Goal: Leave review/rating

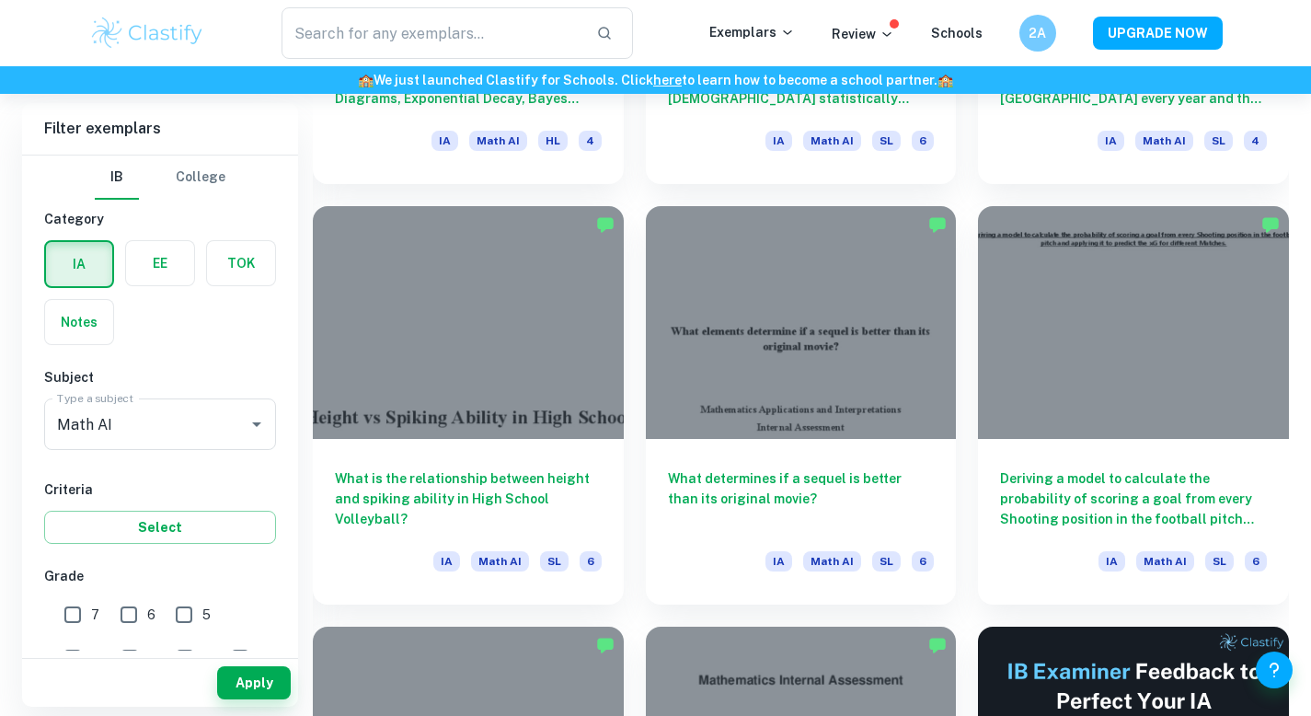
scroll to position [6726, 0]
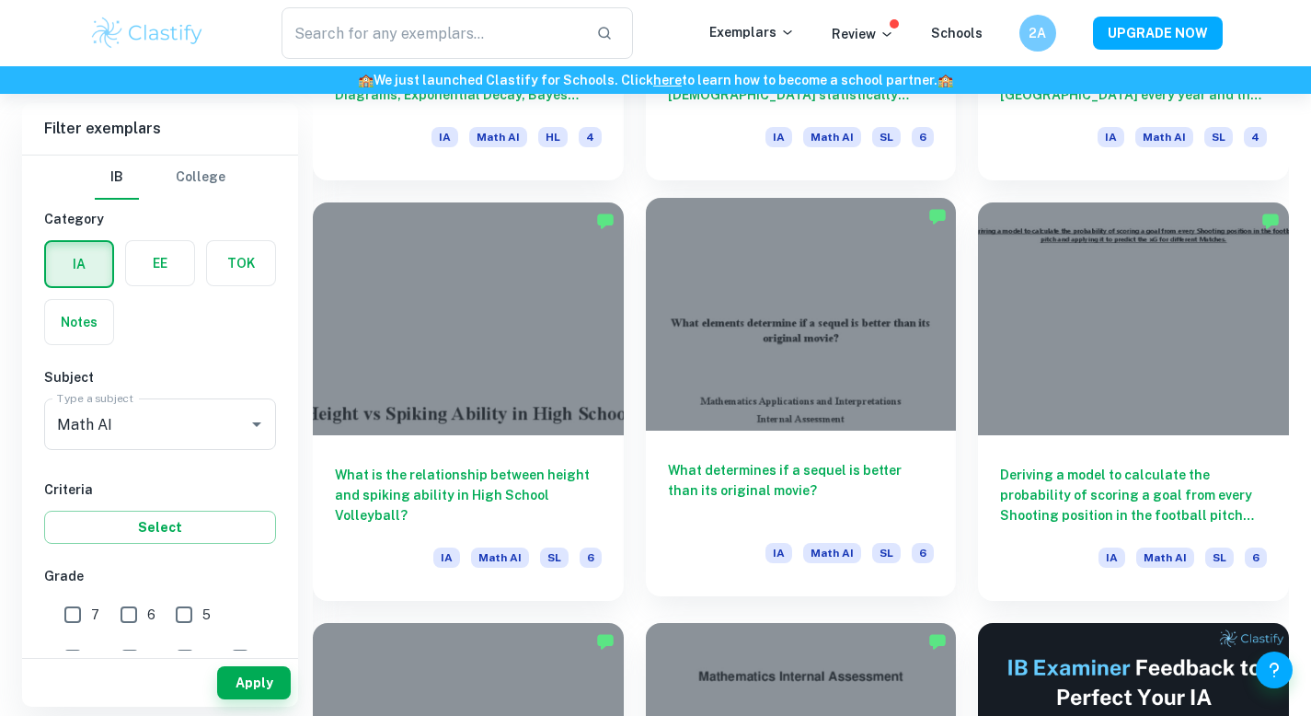
click at [809, 475] on h6 "What determines if a sequel is better than its original movie?" at bounding box center [801, 490] width 267 height 61
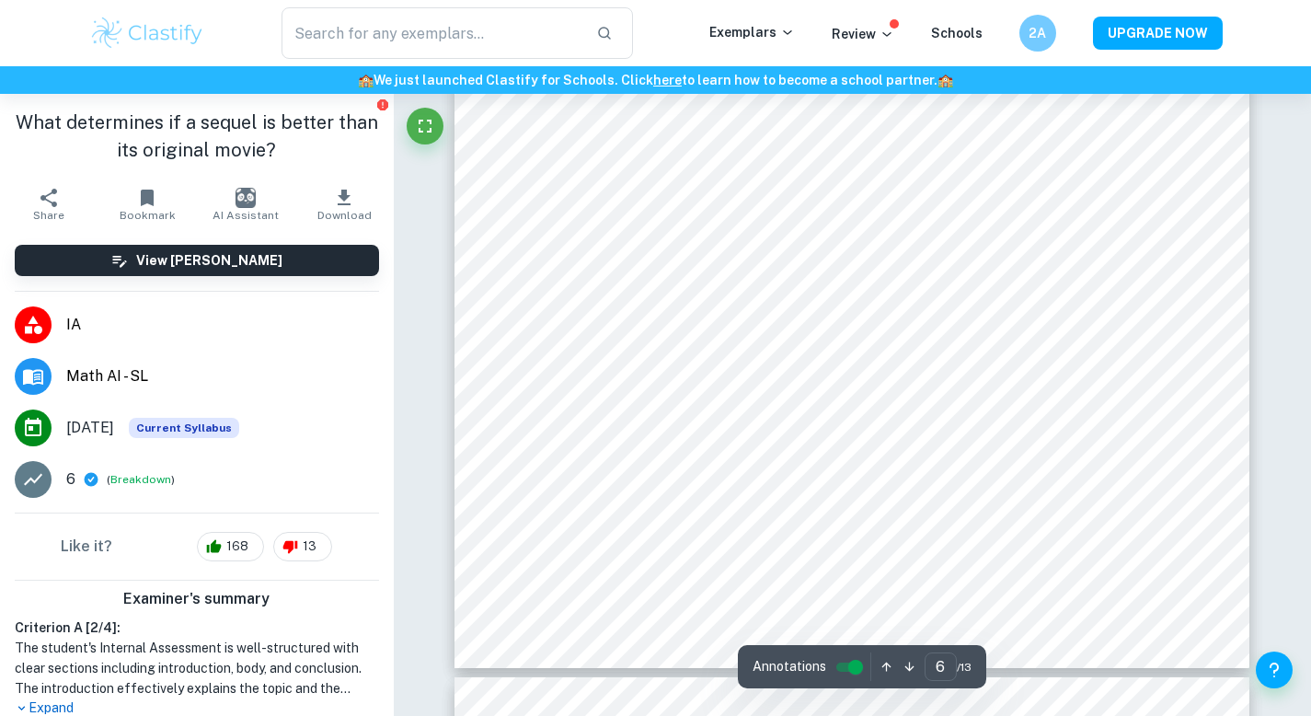
scroll to position [6217, 0]
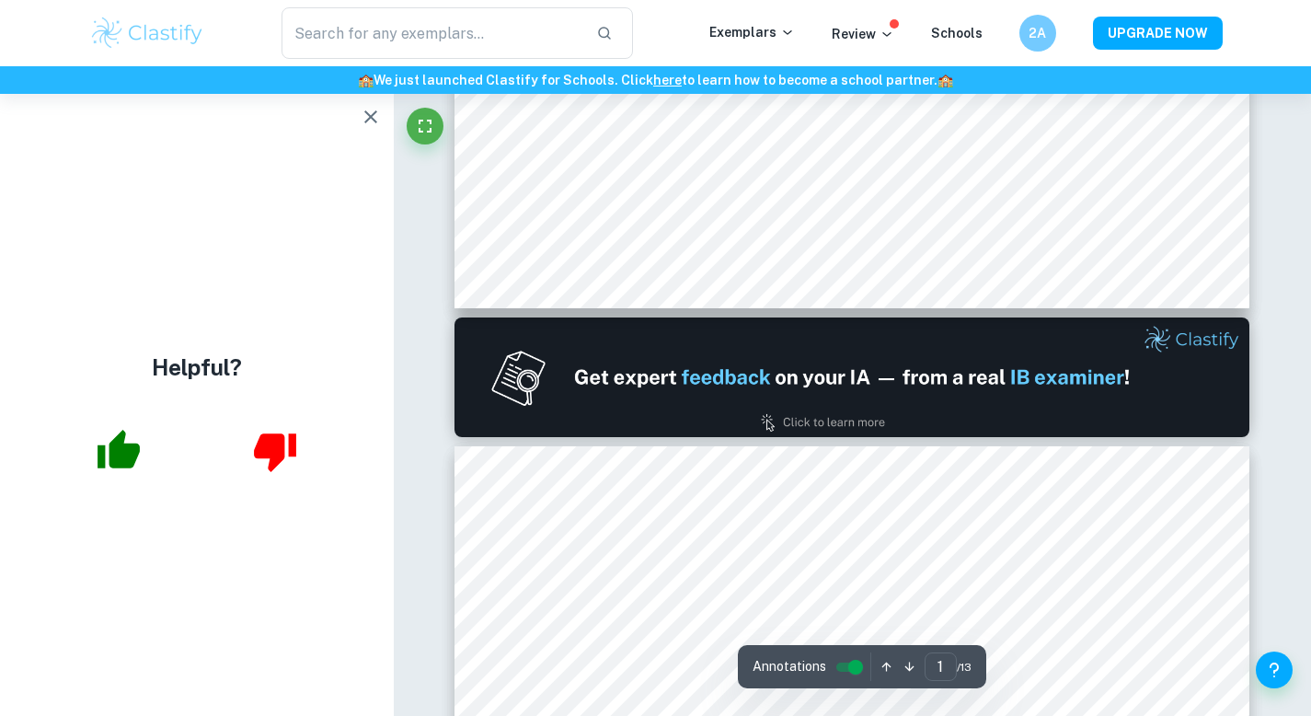
type input "2"
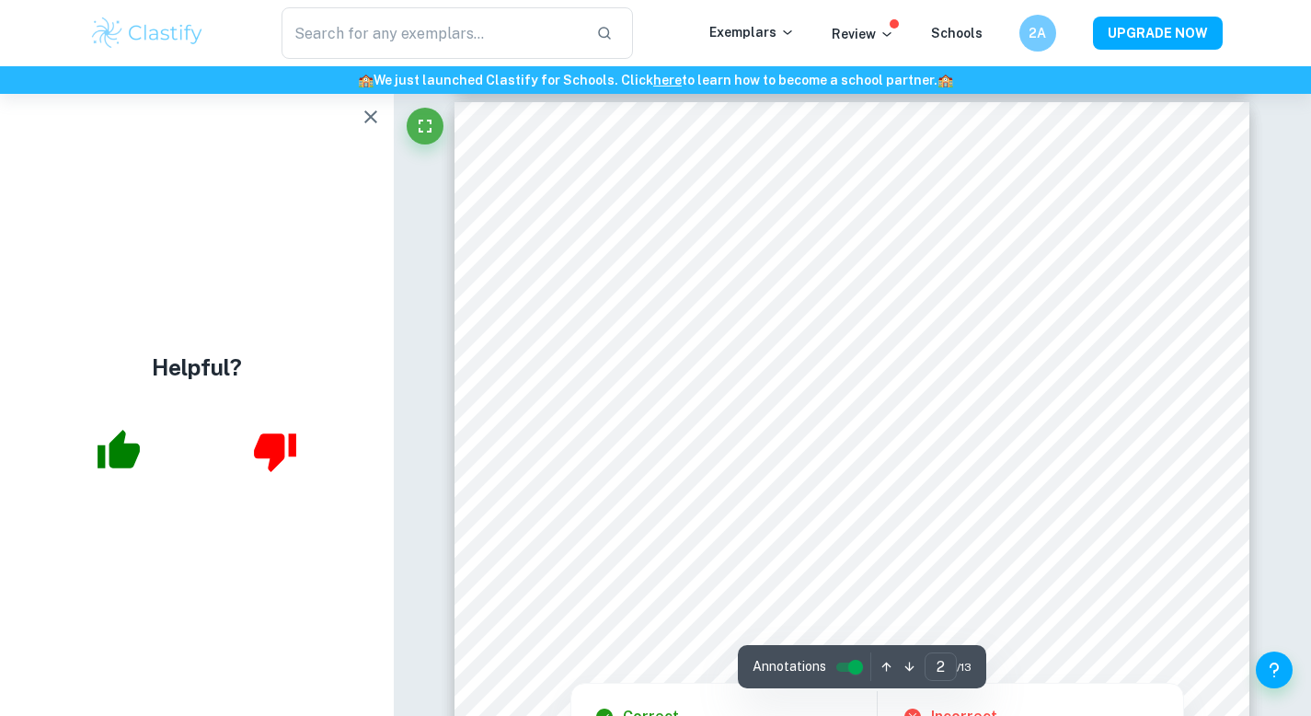
scroll to position [1140, 0]
